Goal: Transaction & Acquisition: Purchase product/service

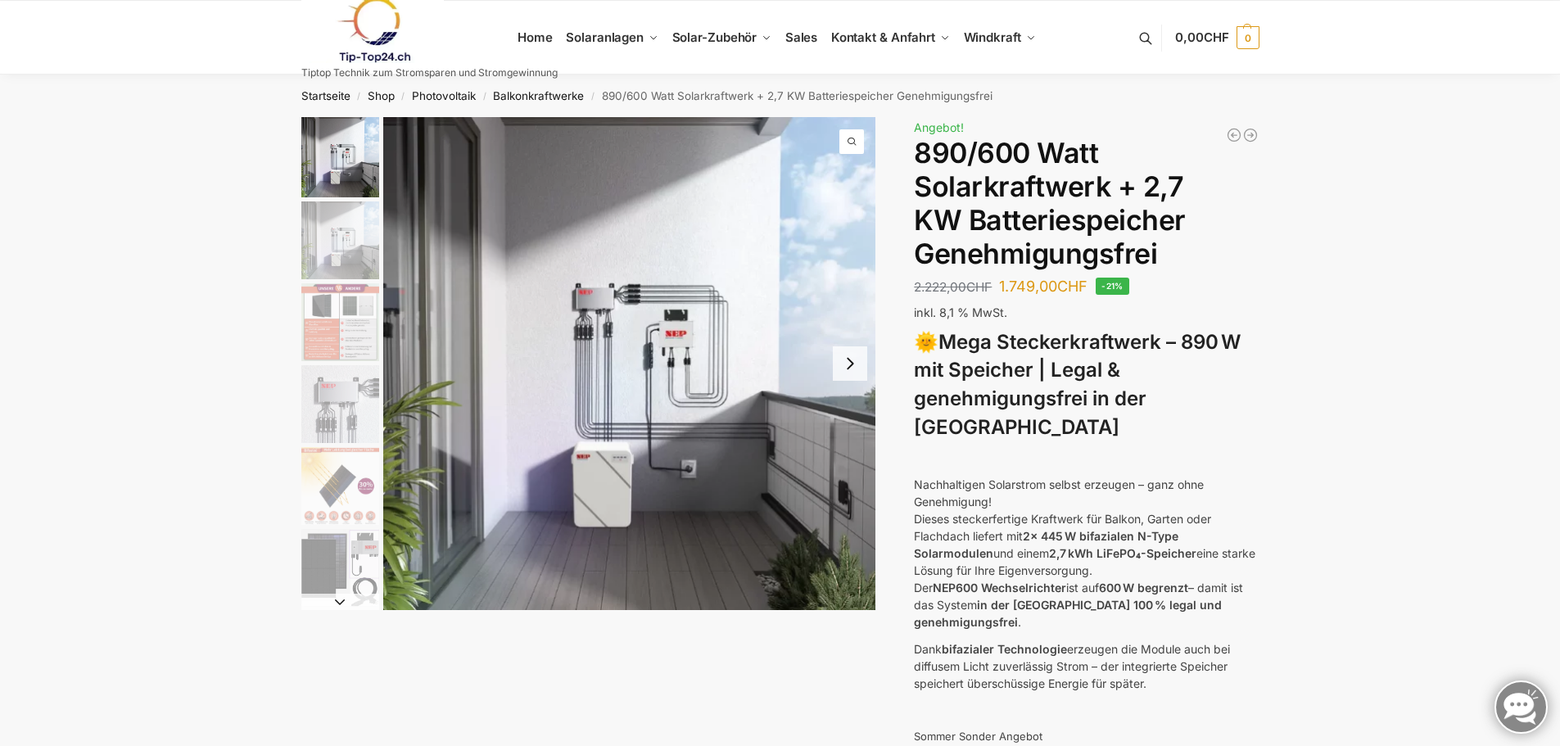
click at [335, 235] on img "2 / 12" at bounding box center [340, 240] width 78 height 78
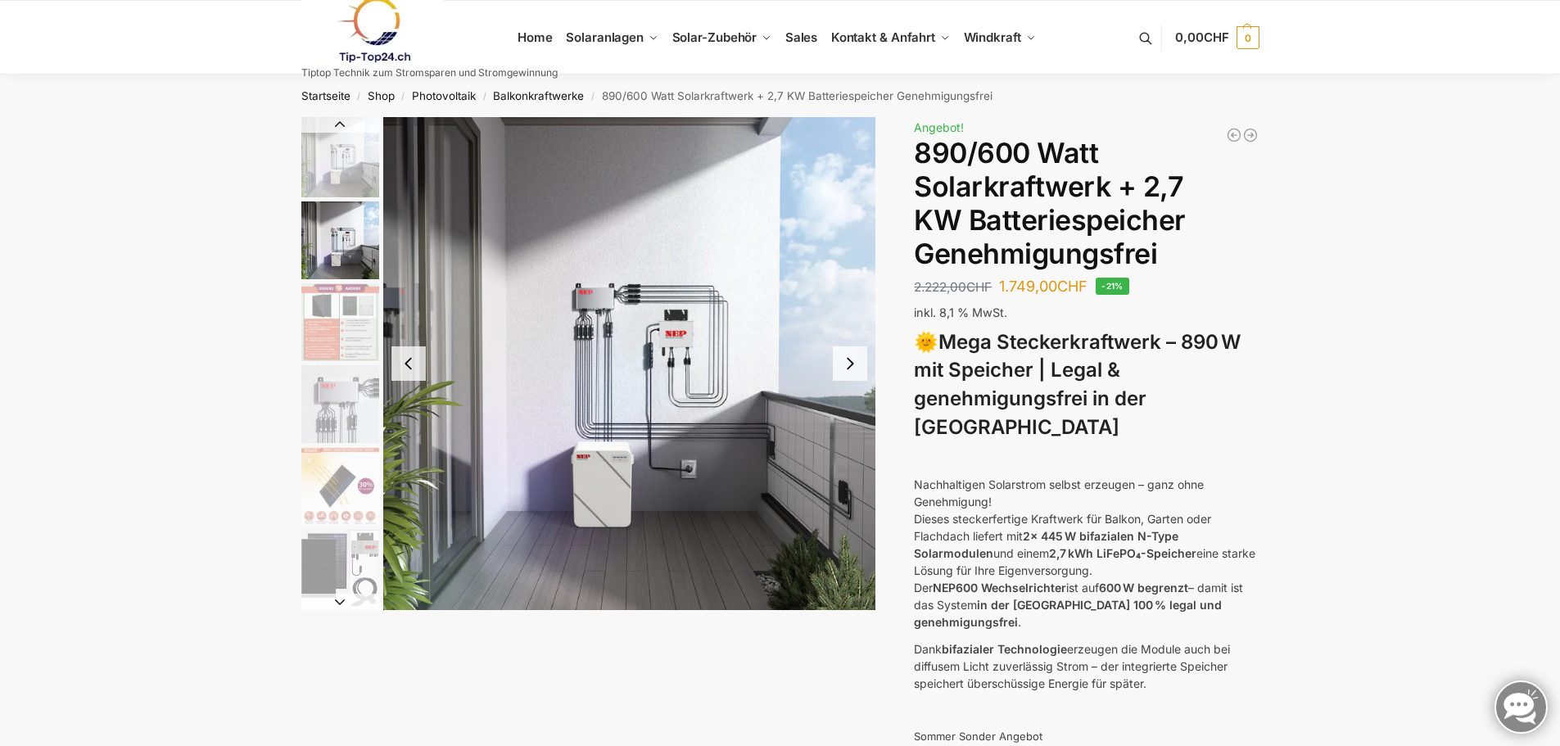
click at [855, 364] on button "Next slide" at bounding box center [850, 363] width 34 height 34
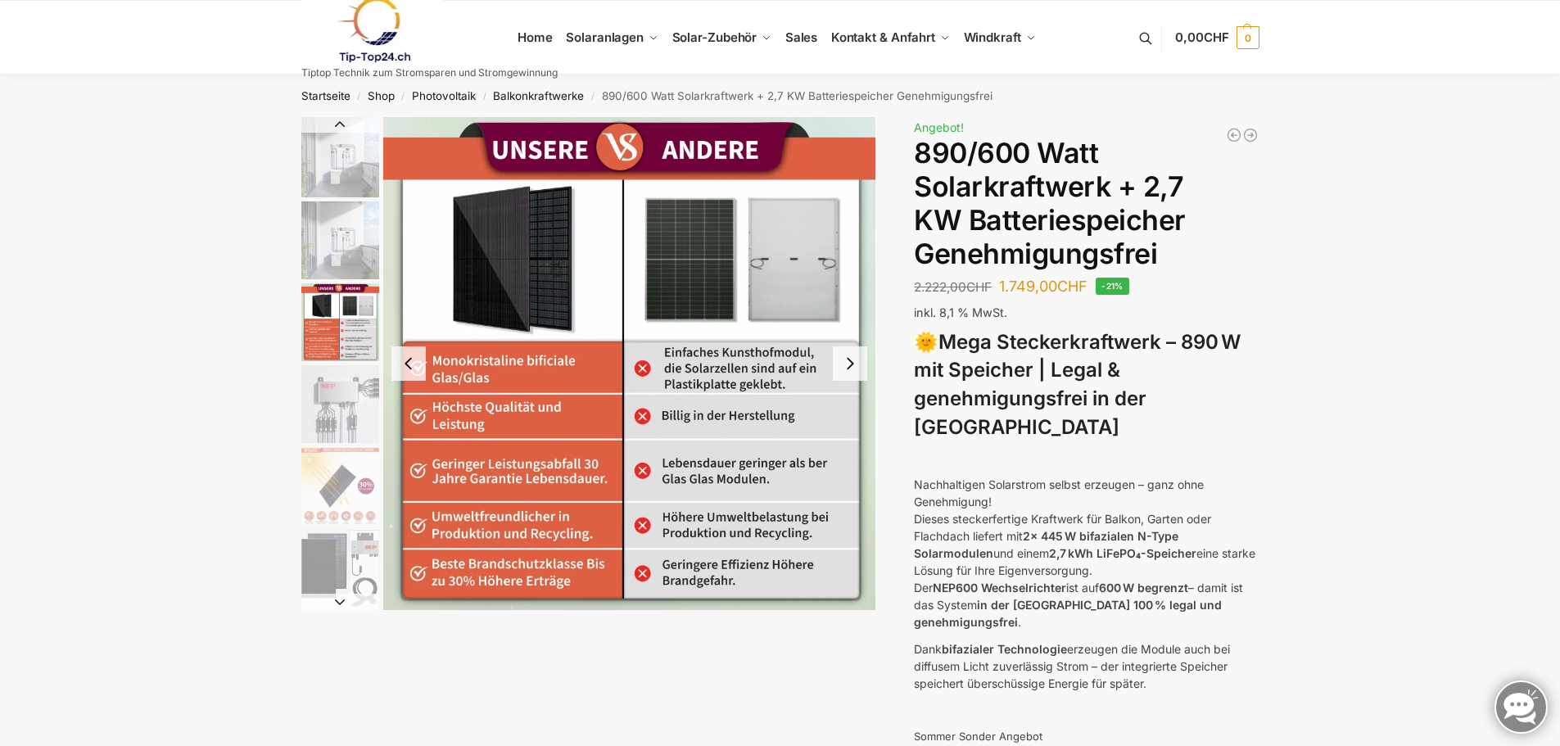
click at [855, 364] on button "Next slide" at bounding box center [850, 363] width 34 height 34
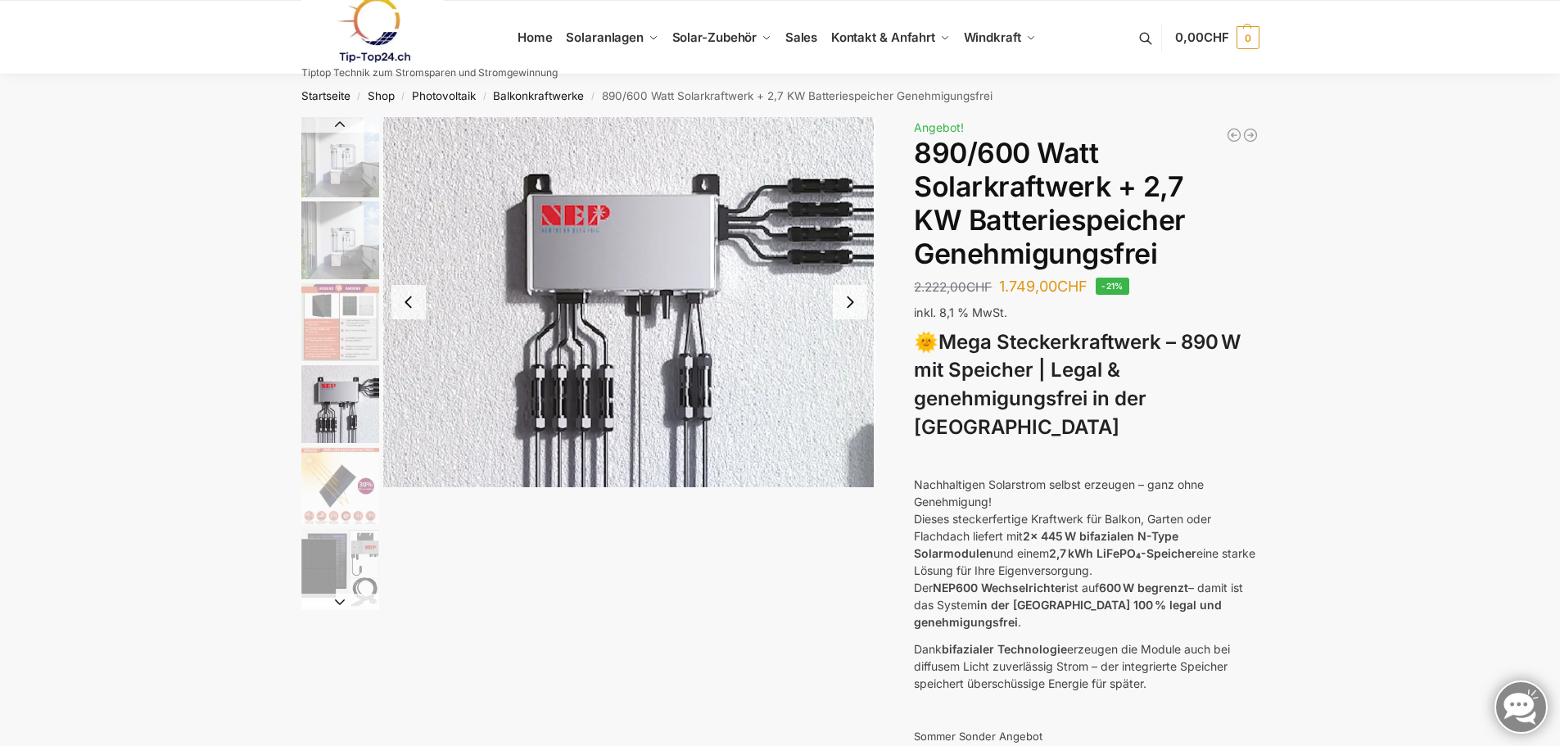
click at [855, 364] on img "4 / 12" at bounding box center [629, 302] width 493 height 370
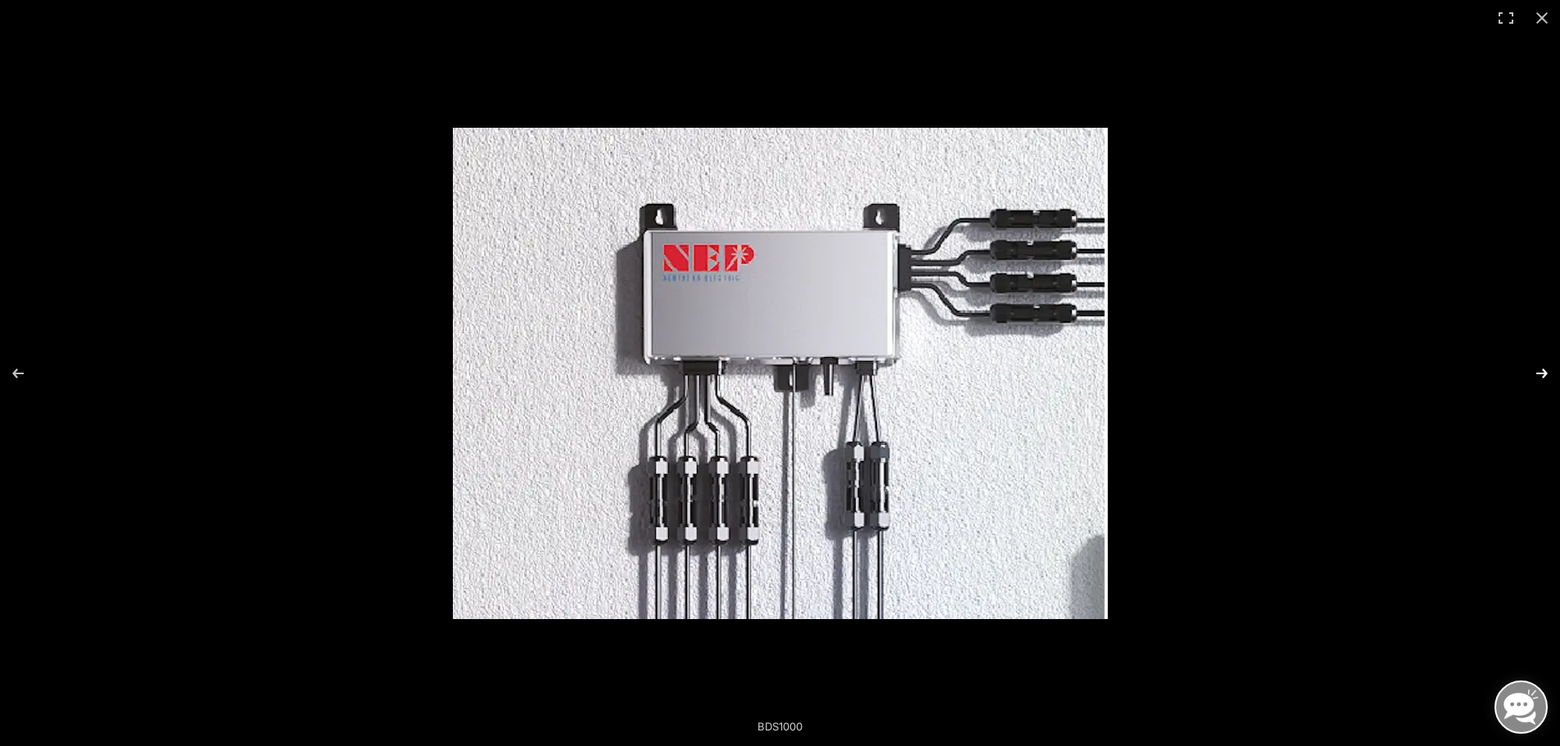
click at [1538, 371] on button "Next (arrow right)" at bounding box center [1531, 373] width 57 height 82
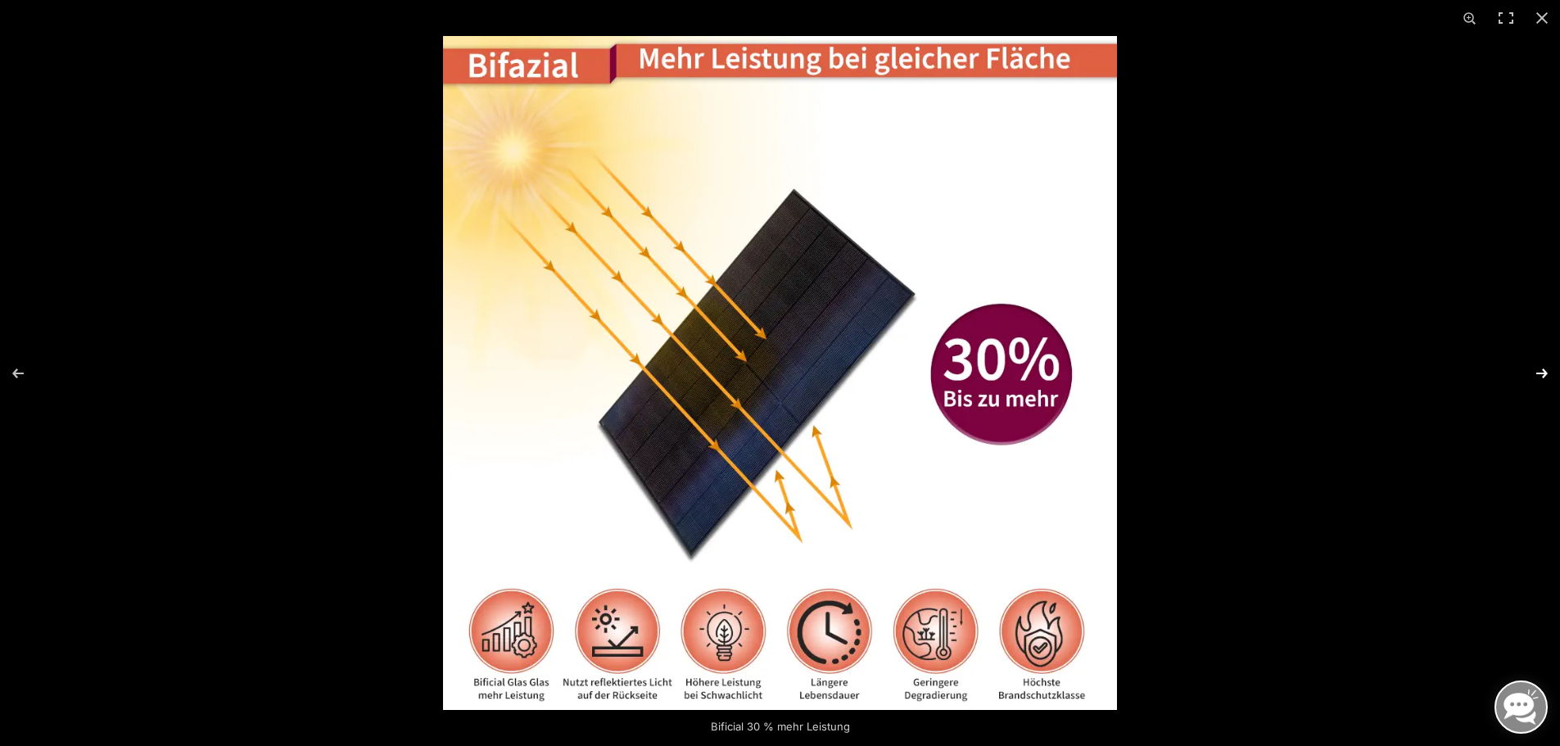
click at [1538, 371] on button "Next (arrow right)" at bounding box center [1531, 373] width 57 height 82
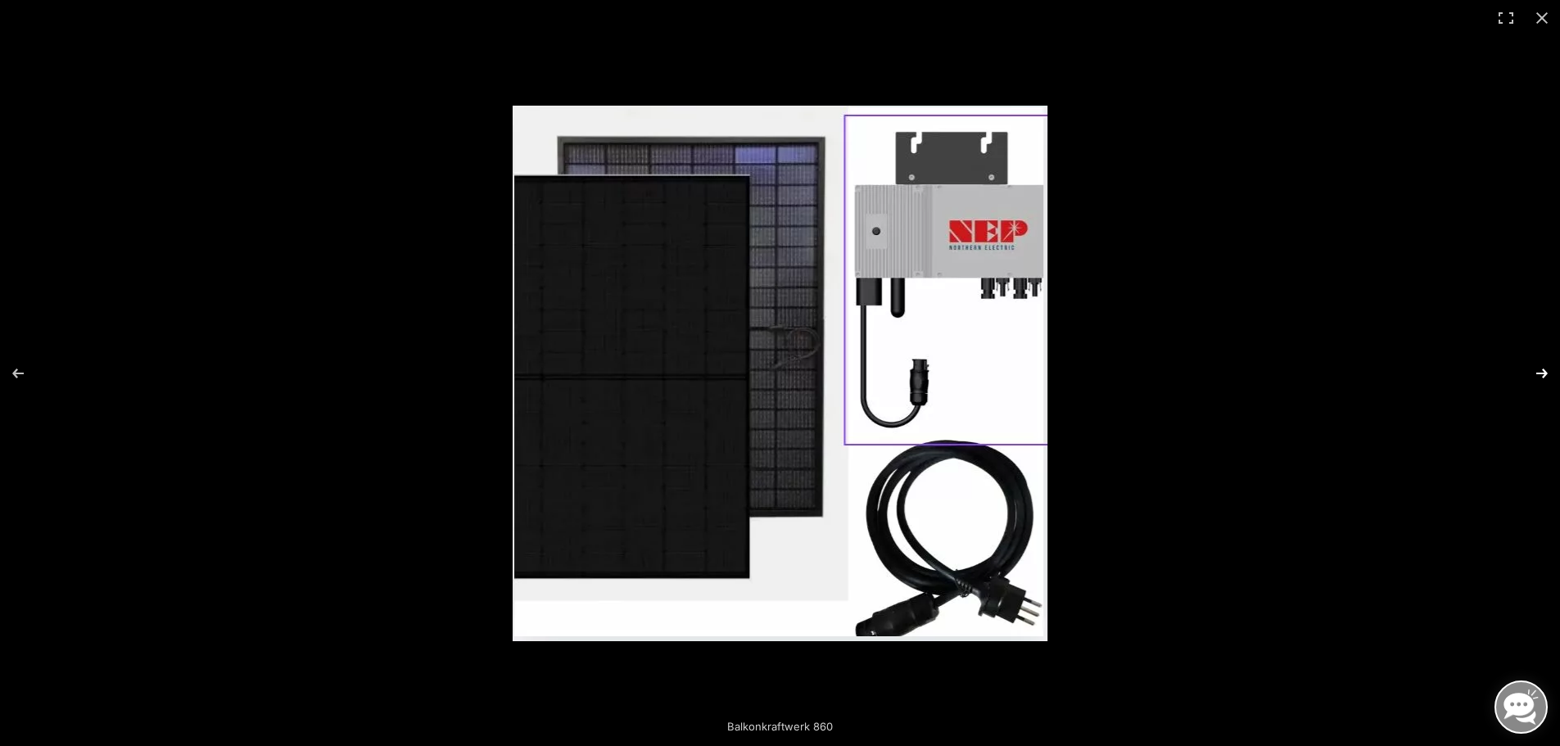
click at [1538, 371] on button "Next (arrow right)" at bounding box center [1531, 373] width 57 height 82
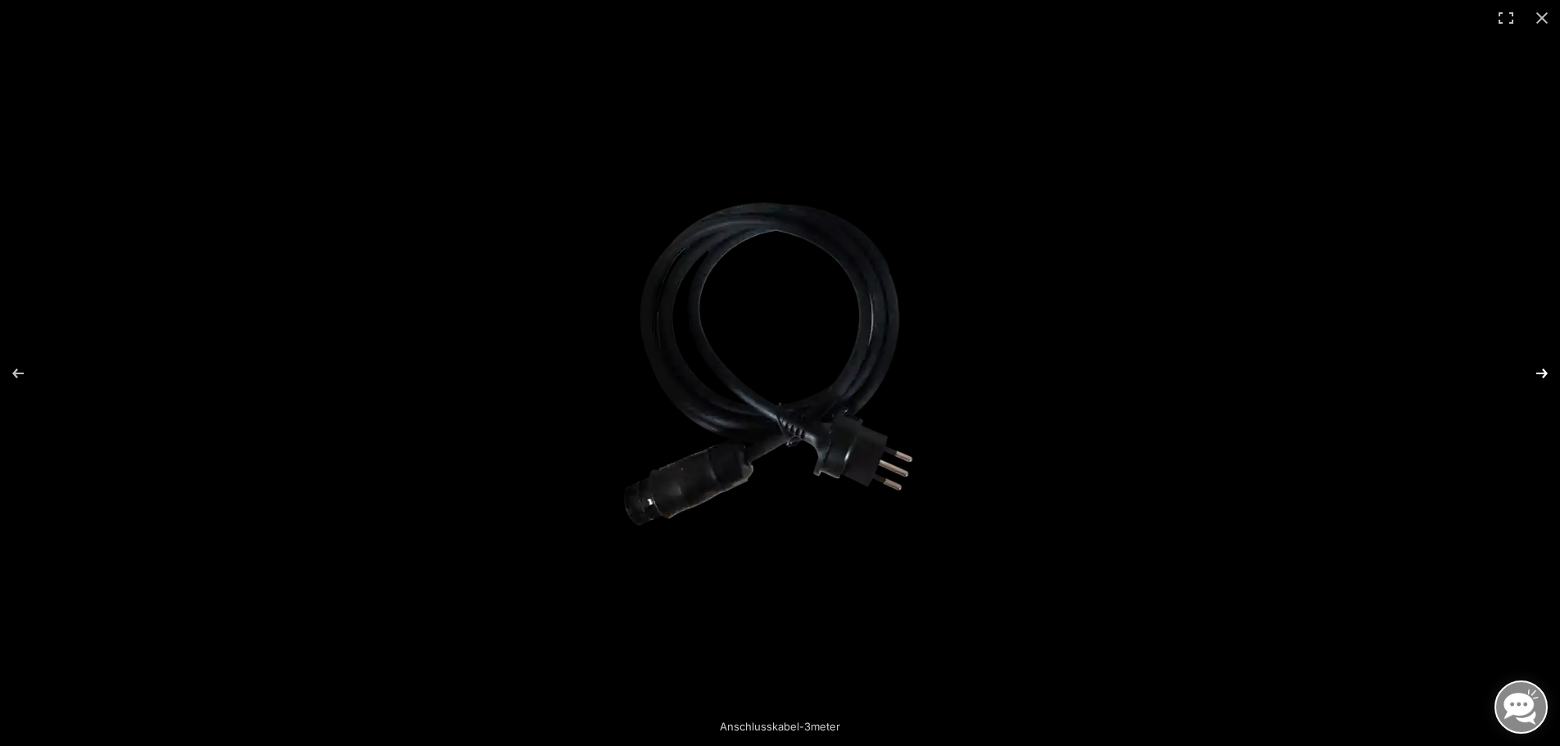
click at [1538, 371] on button "Next (arrow right)" at bounding box center [1531, 373] width 57 height 82
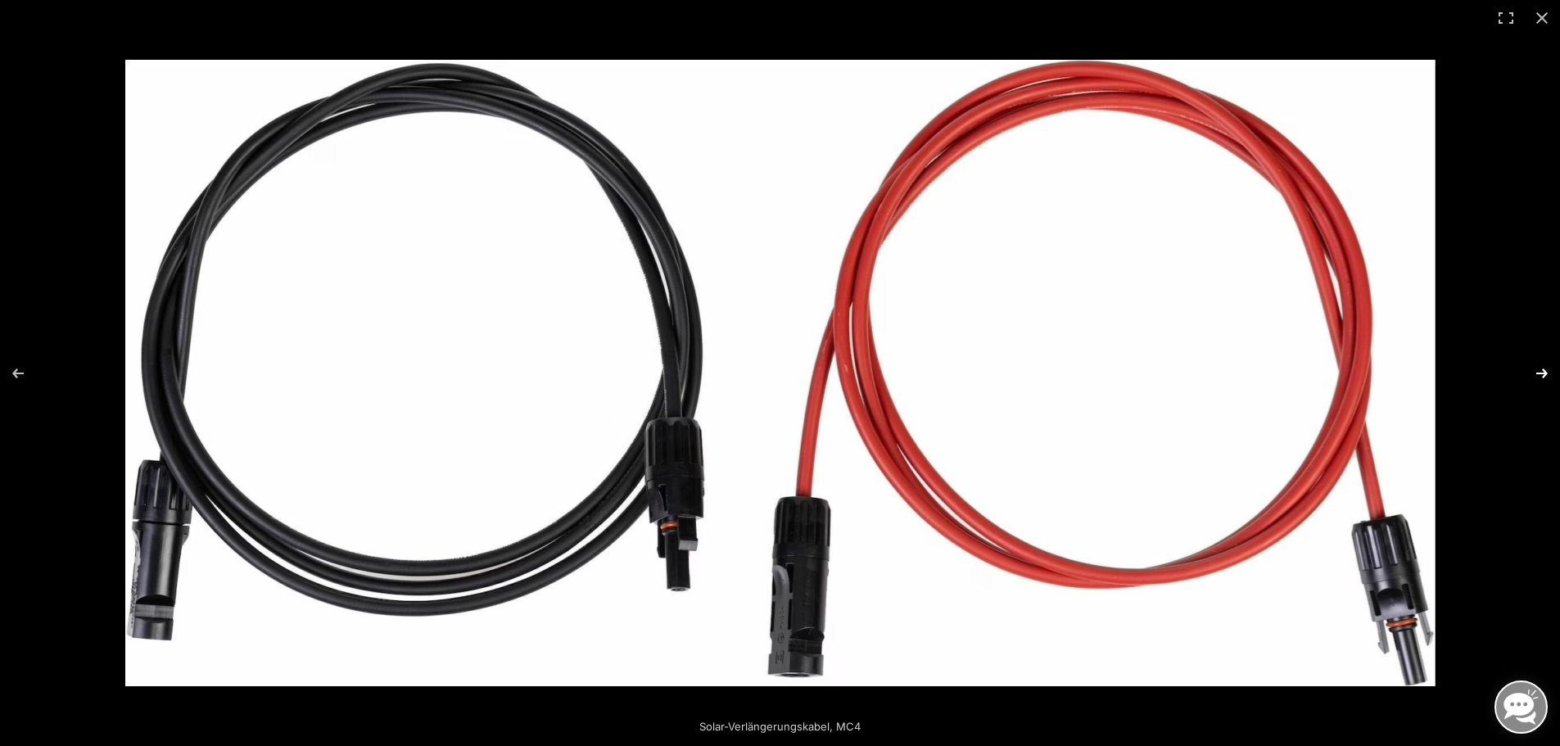
click at [1538, 371] on button "Next (arrow right)" at bounding box center [1531, 373] width 57 height 82
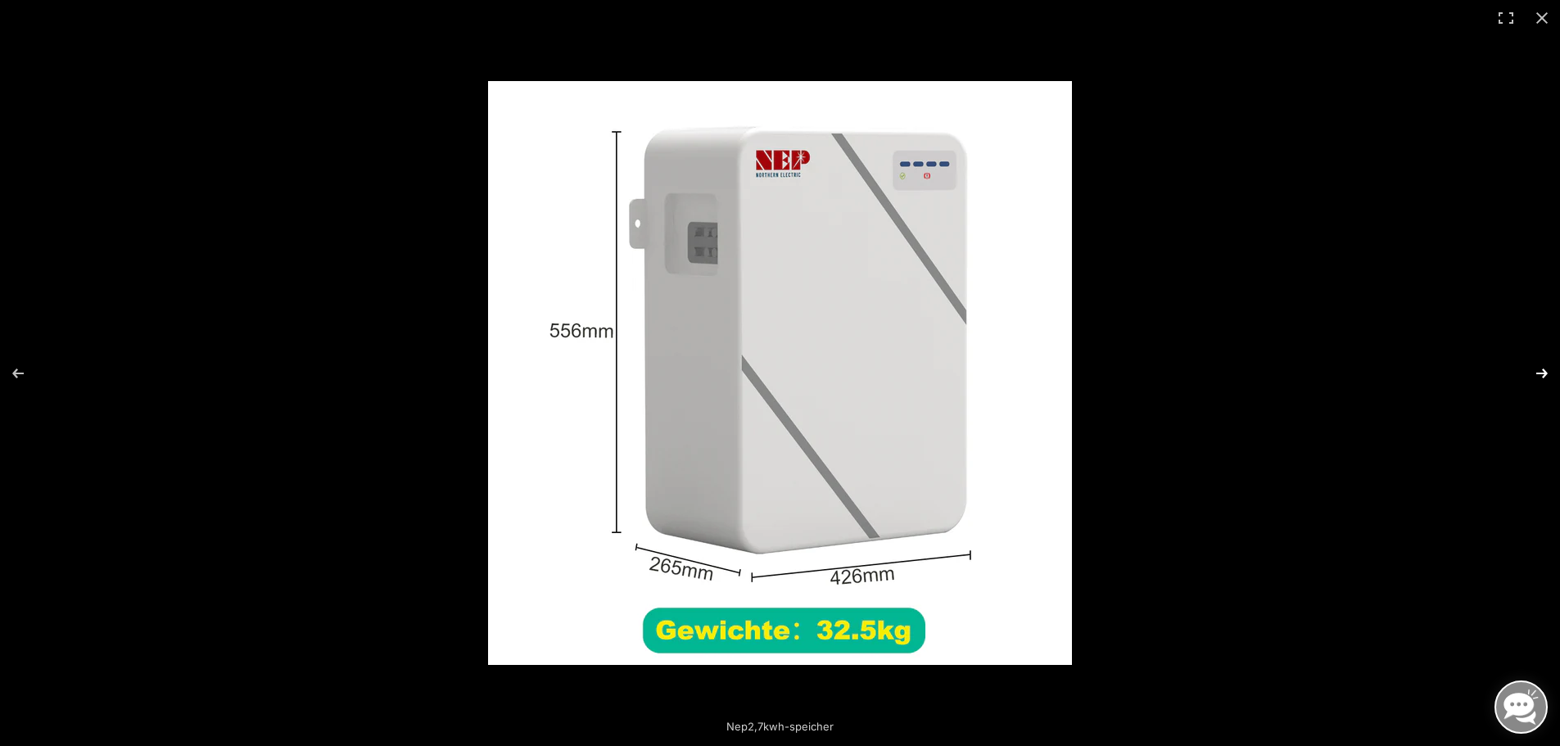
click at [1536, 371] on button "Next (arrow right)" at bounding box center [1531, 373] width 57 height 82
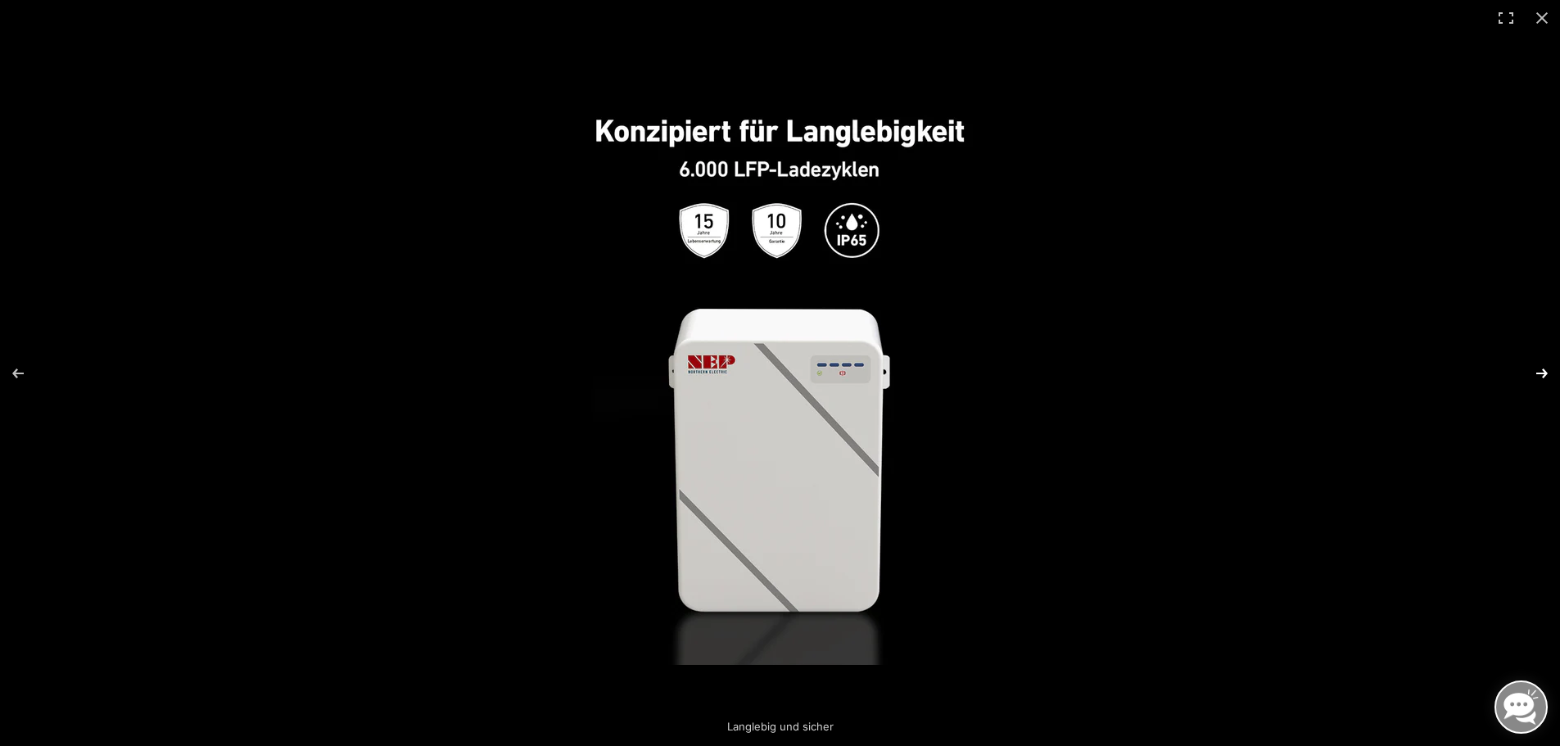
click at [1536, 371] on button "Next (arrow right)" at bounding box center [1531, 373] width 57 height 82
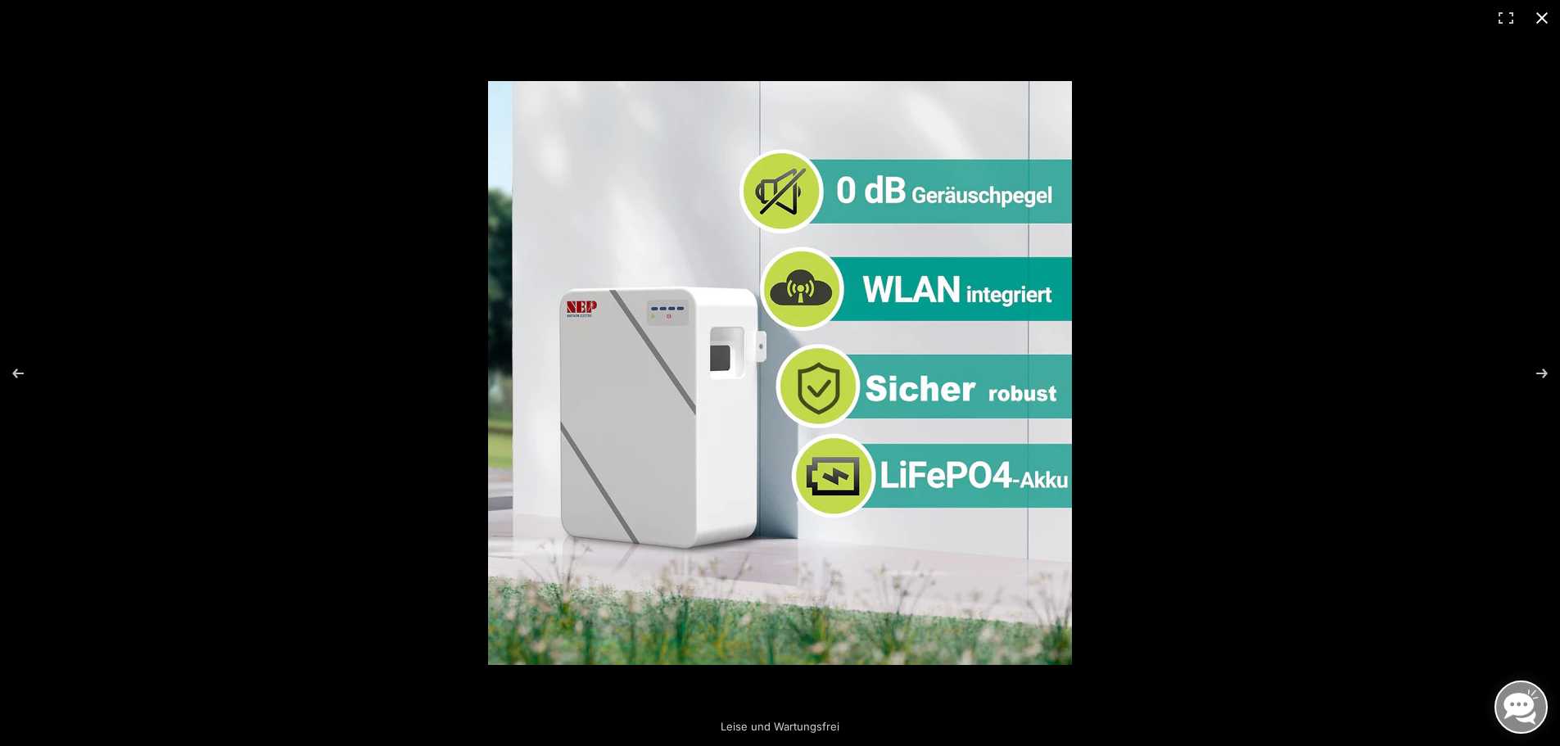
click at [1544, 12] on button "Close (Esc)" at bounding box center [1542, 18] width 36 height 36
